Goal: Information Seeking & Learning: Learn about a topic

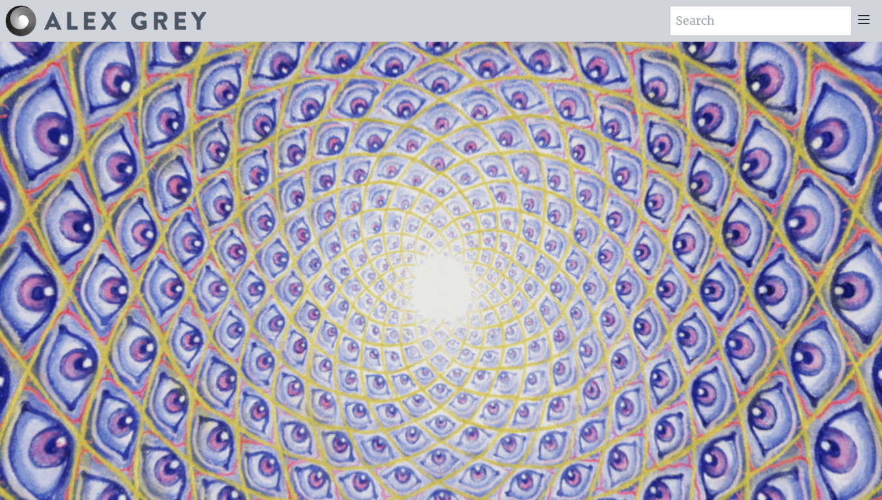
click at [252, 241] on video "Your browser does not support the video tag." at bounding box center [440, 292] width 1301 height 732
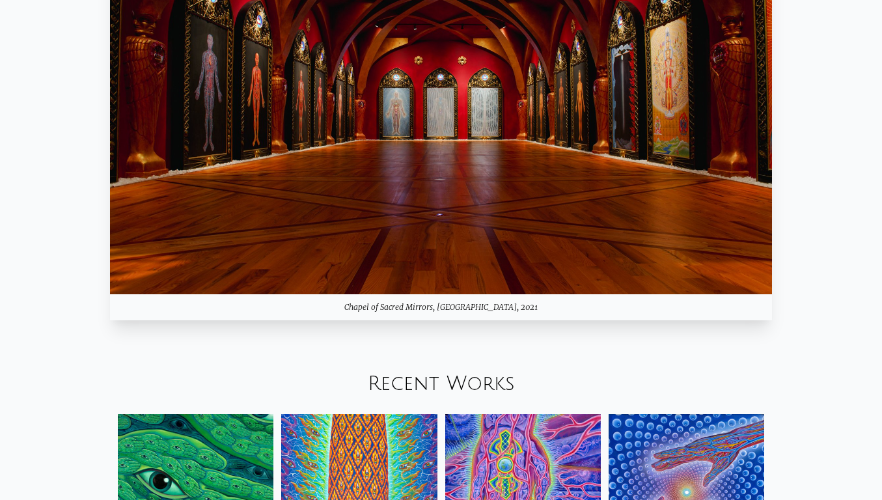
scroll to position [1215, 0]
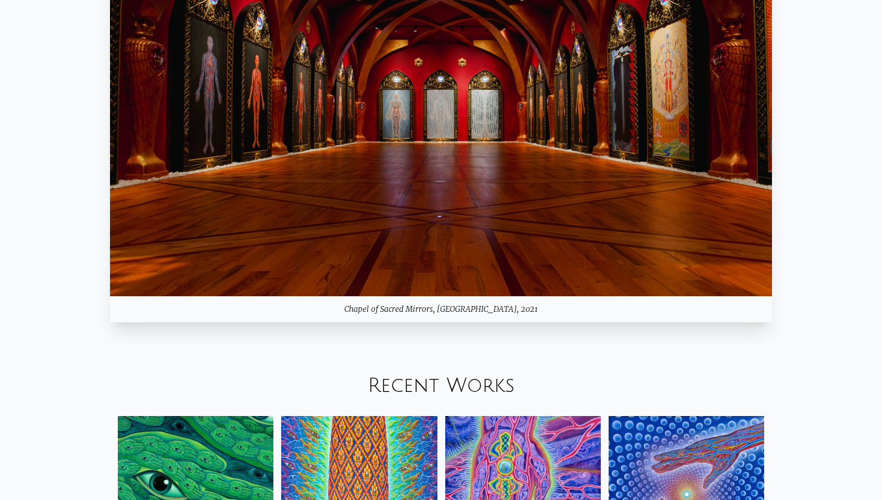
click at [413, 239] on img at bounding box center [440, 111] width 661 height 372
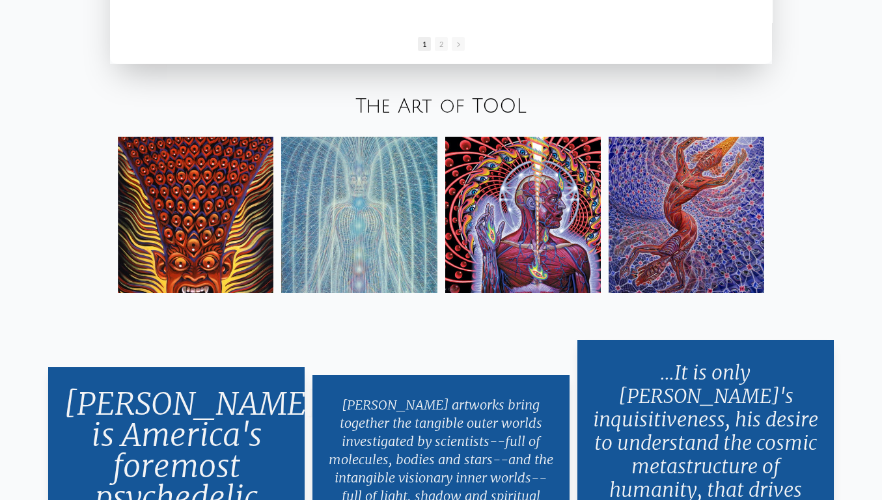
scroll to position [2202, 0]
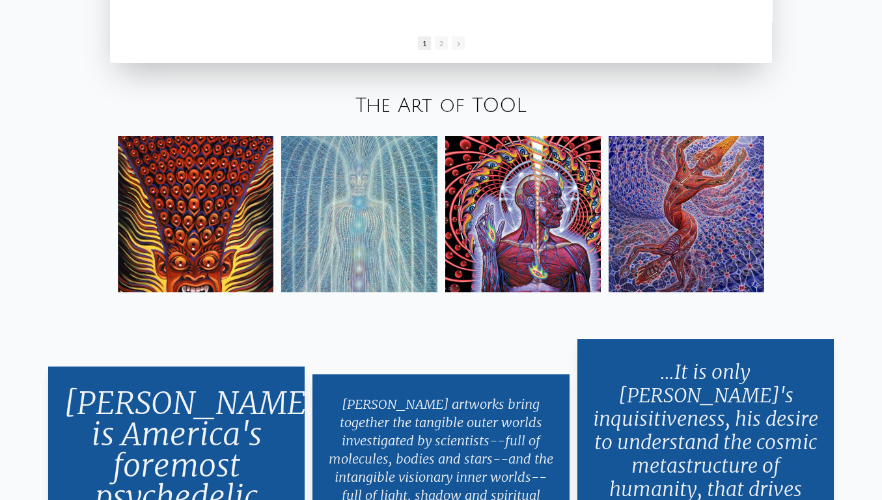
click at [383, 103] on link "The Art of TOOL" at bounding box center [440, 105] width 171 height 21
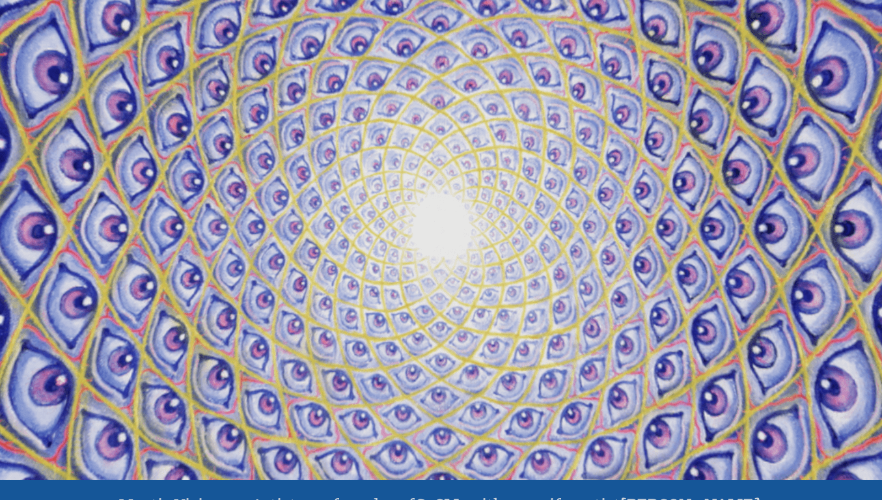
scroll to position [0, 0]
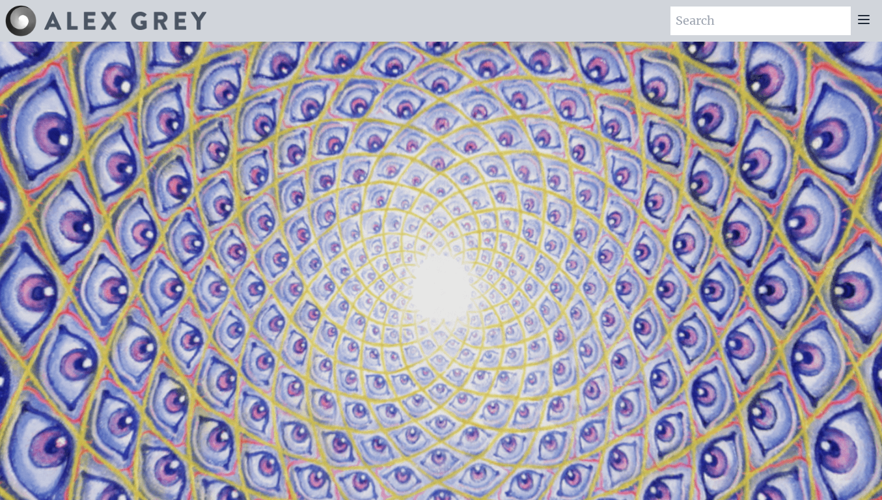
click at [860, 20] on icon at bounding box center [864, 20] width 16 height 16
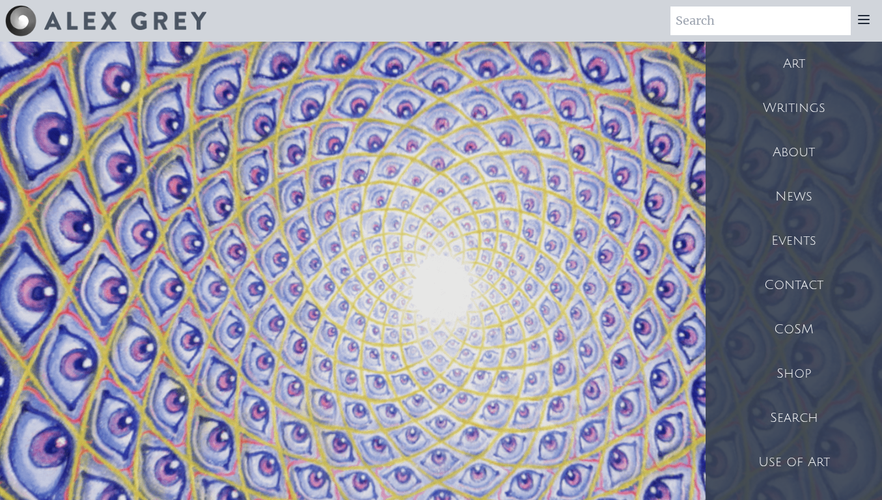
click at [760, 64] on div "Art" at bounding box center [793, 64] width 176 height 44
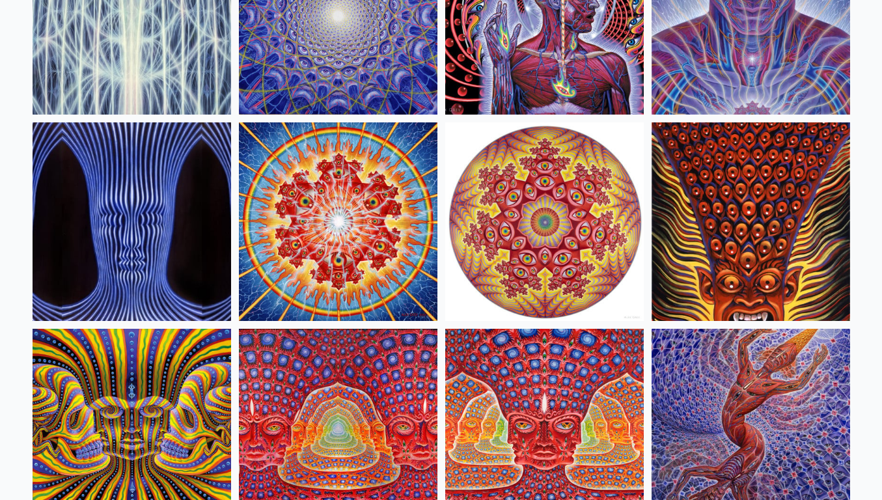
scroll to position [434, 0]
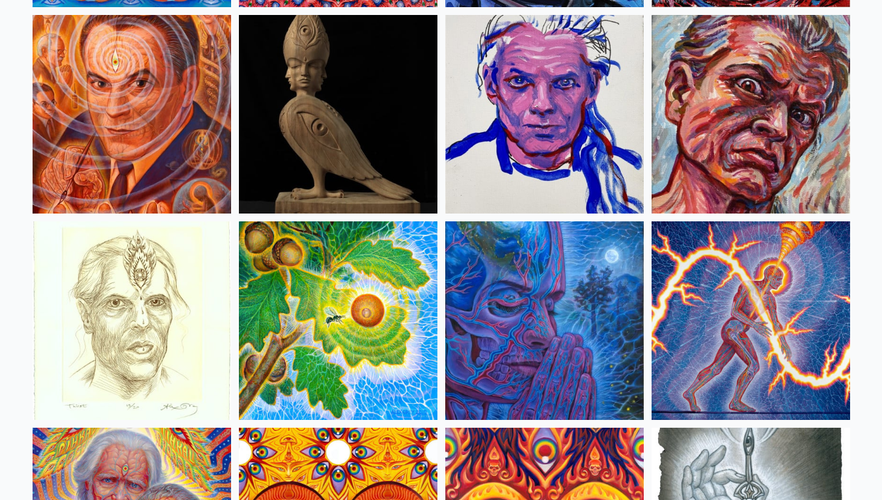
scroll to position [3540, 0]
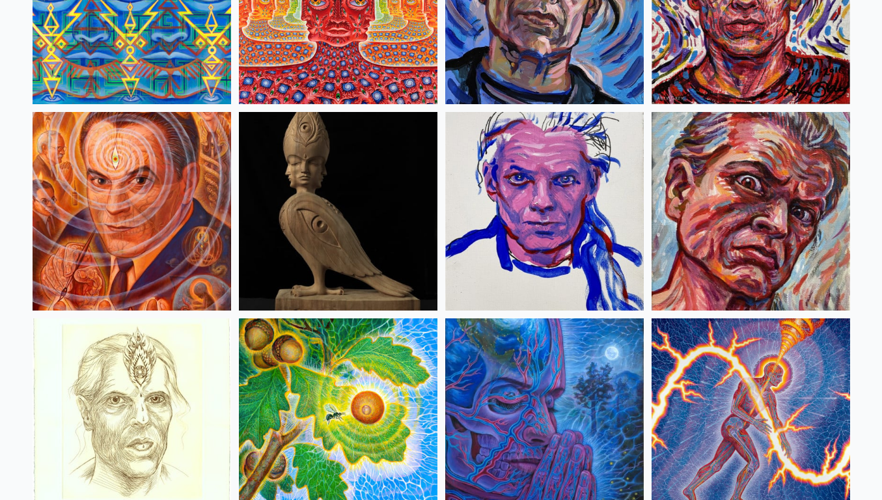
click at [530, 185] on img at bounding box center [544, 211] width 198 height 198
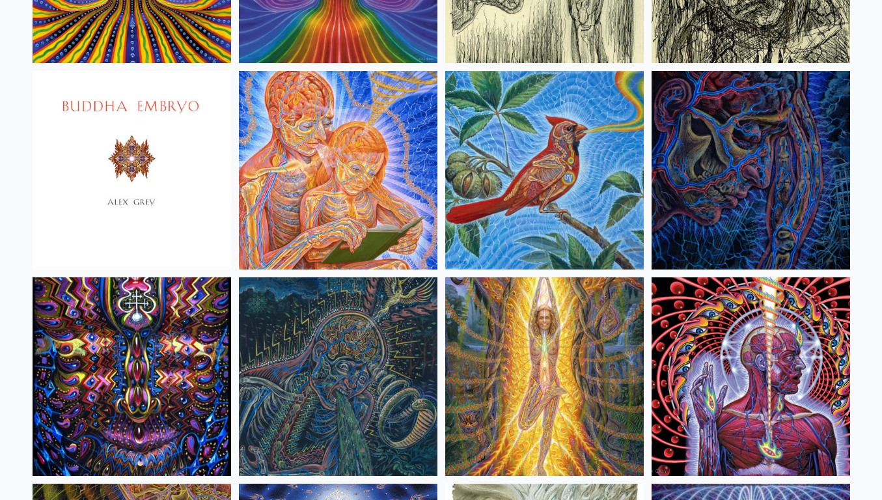
scroll to position [7915, 0]
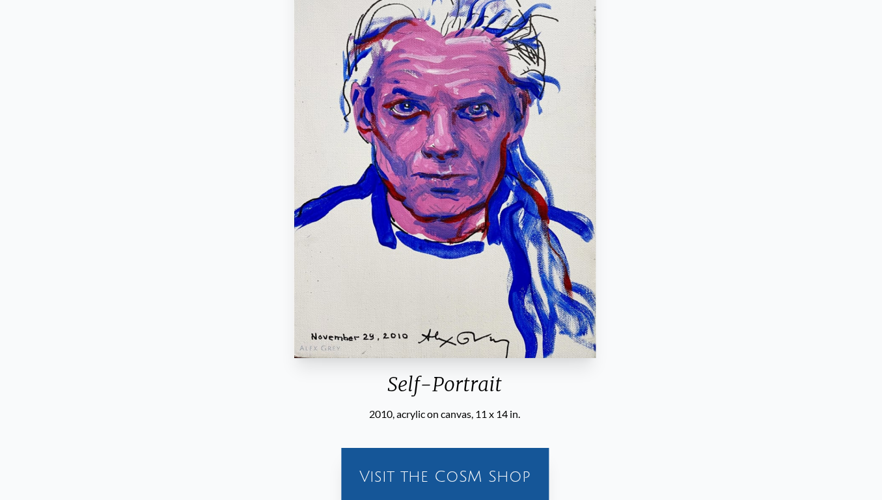
scroll to position [162, 0]
